Goal: Go to known website: Access a specific website the user already knows

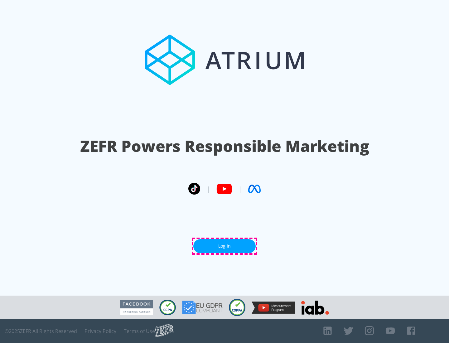
click at [225, 246] on link "Log In" at bounding box center [225, 246] width 62 height 14
